Goal: Task Accomplishment & Management: Use online tool/utility

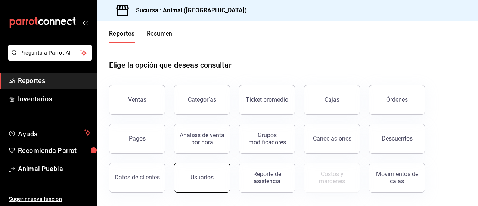
click at [207, 182] on button "Usuarios" at bounding box center [202, 178] width 56 height 30
click at [207, 182] on html "Pregunta a Parrot AI Reportes Inventarios Ayuda Recomienda Parrot Animal Puebla…" at bounding box center [239, 103] width 478 height 206
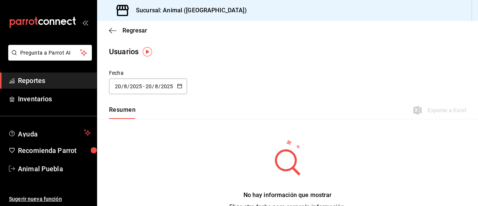
click at [175, 89] on div "[DATE] [DATE] - [DATE] [DATE]" at bounding box center [148, 86] width 78 height 16
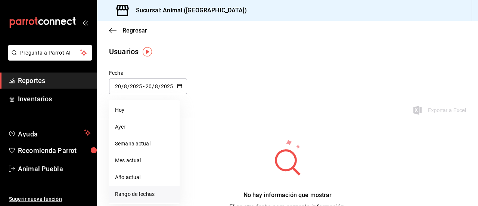
click at [141, 196] on li "Rango de fechas" at bounding box center [144, 194] width 71 height 17
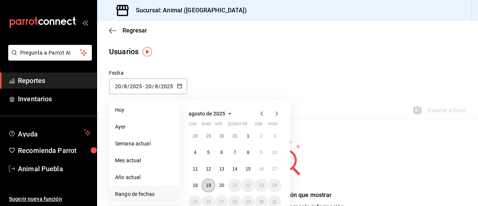
click at [210, 187] on abbr "19" at bounding box center [208, 185] width 5 height 5
click at [249, 135] on abbr "1" at bounding box center [248, 135] width 3 height 5
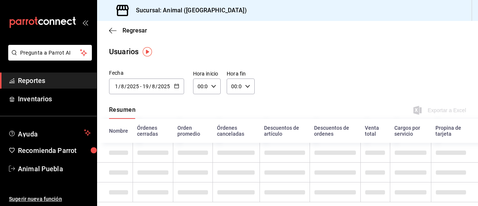
type input "[DATE]"
type input "1"
type input "[DATE]"
type input "19"
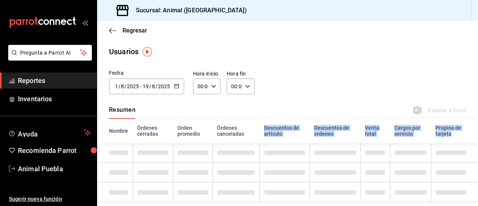
drag, startPoint x: 249, startPoint y: 135, endPoint x: 131, endPoint y: 149, distance: 118.9
click at [131, 149] on table "Nombre Órdenes cerradas Orden promedio Órdenes canceladas Descuentos de artícul…" at bounding box center [287, 160] width 381 height 83
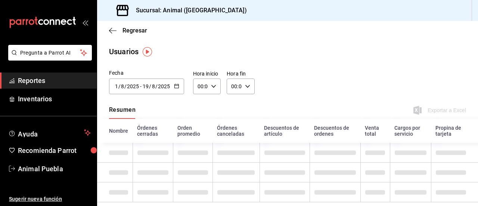
click at [179, 89] on div "[DATE] [DATE] - [DATE] [DATE]" at bounding box center [146, 86] width 75 height 16
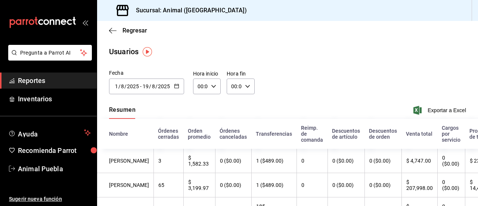
click at [212, 83] on div "00:00 Hora inicio" at bounding box center [207, 86] width 28 height 16
click at [199, 127] on span "05" at bounding box center [199, 129] width 2 height 6
type input "05:00"
click at [244, 103] on div at bounding box center [239, 103] width 478 height 206
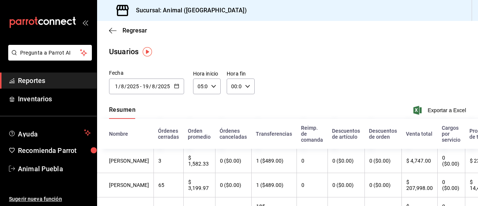
click at [247, 86] on icon "button" at bounding box center [247, 86] width 5 height 5
click at [235, 136] on button "04" at bounding box center [232, 136] width 11 height 15
type input "04:00"
click at [312, 99] on div at bounding box center [239, 103] width 478 height 206
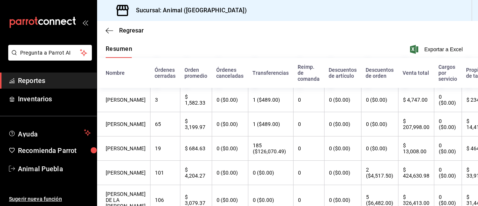
scroll to position [62, 4]
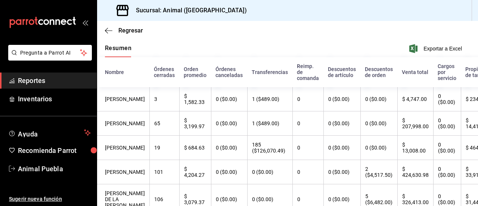
click at [409, 72] on th "Venta total" at bounding box center [416, 72] width 36 height 30
click at [435, 47] on span "Exportar a Excel" at bounding box center [436, 48] width 51 height 9
